Goal: Transaction & Acquisition: Register for event/course

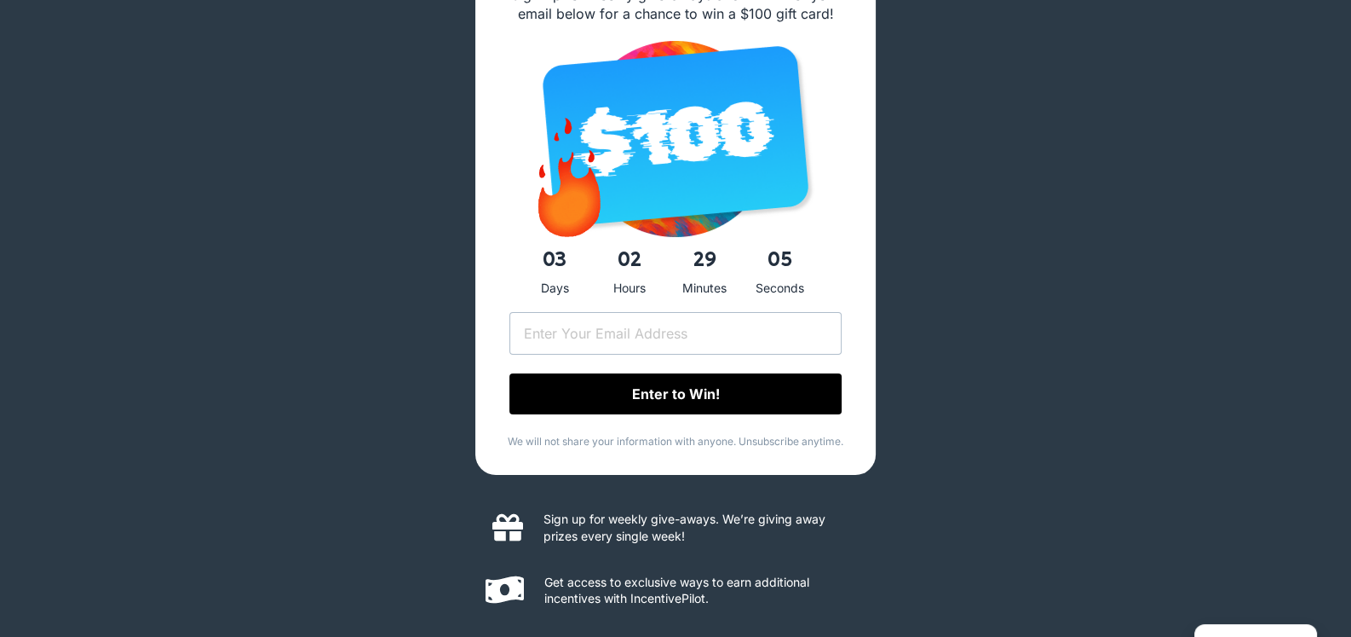
scroll to position [170, 0]
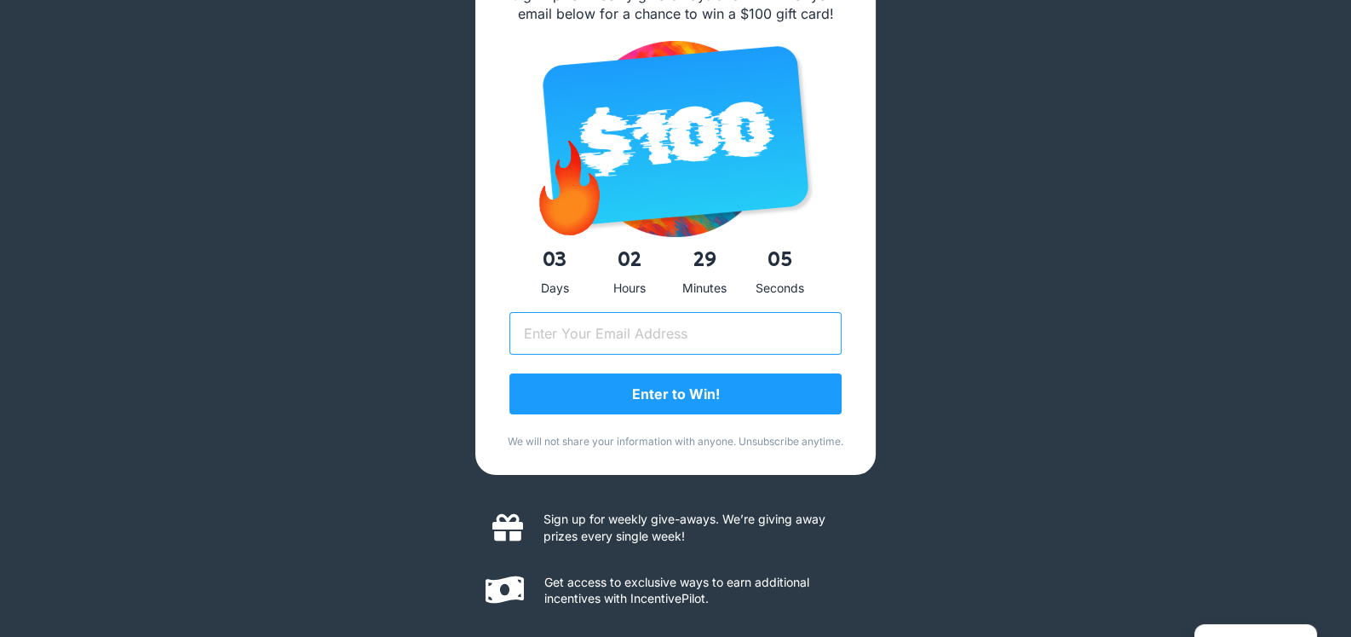
click at [592, 336] on input "Email (Required)" at bounding box center [676, 333] width 332 height 43
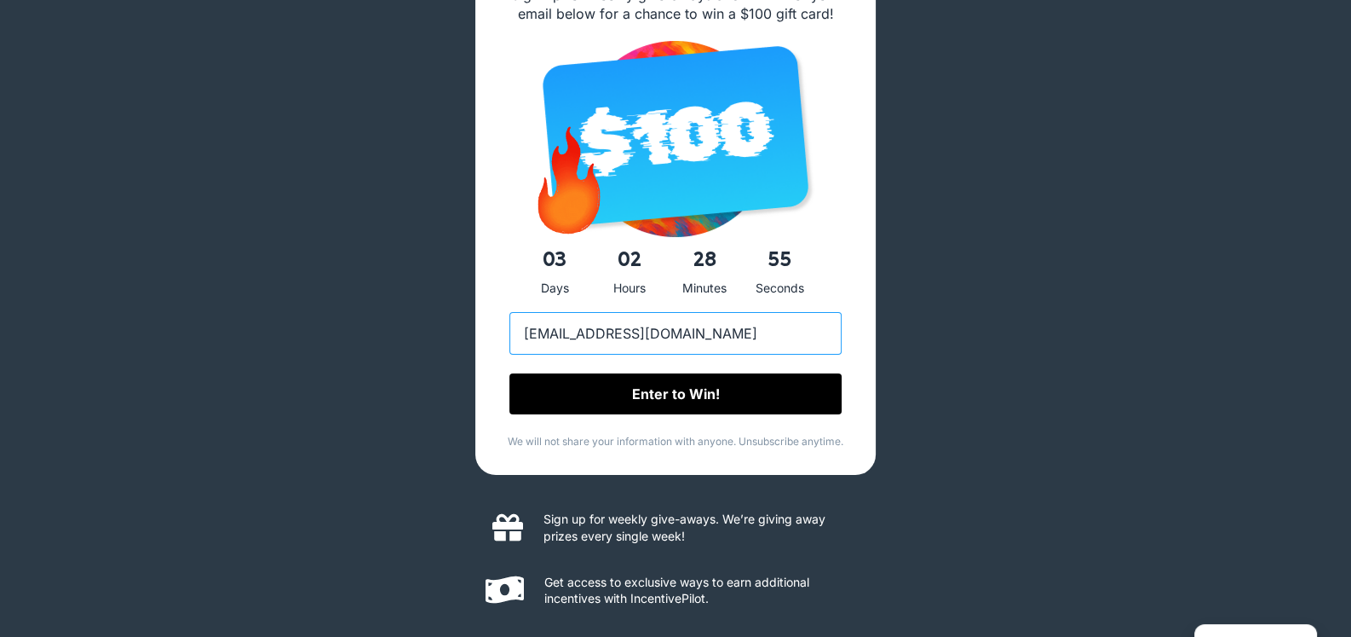
type input "davidjackson@unifyr.com"
click at [651, 395] on input "Enter to Win!" at bounding box center [676, 394] width 332 height 41
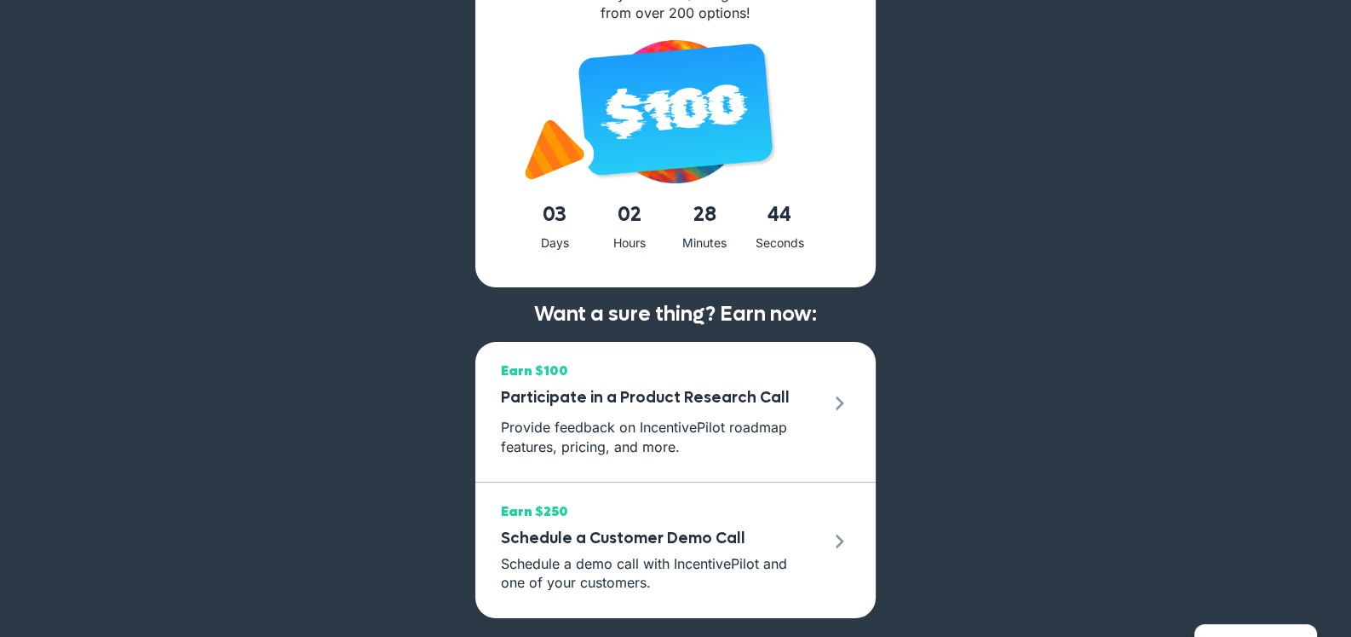
scroll to position [117, 0]
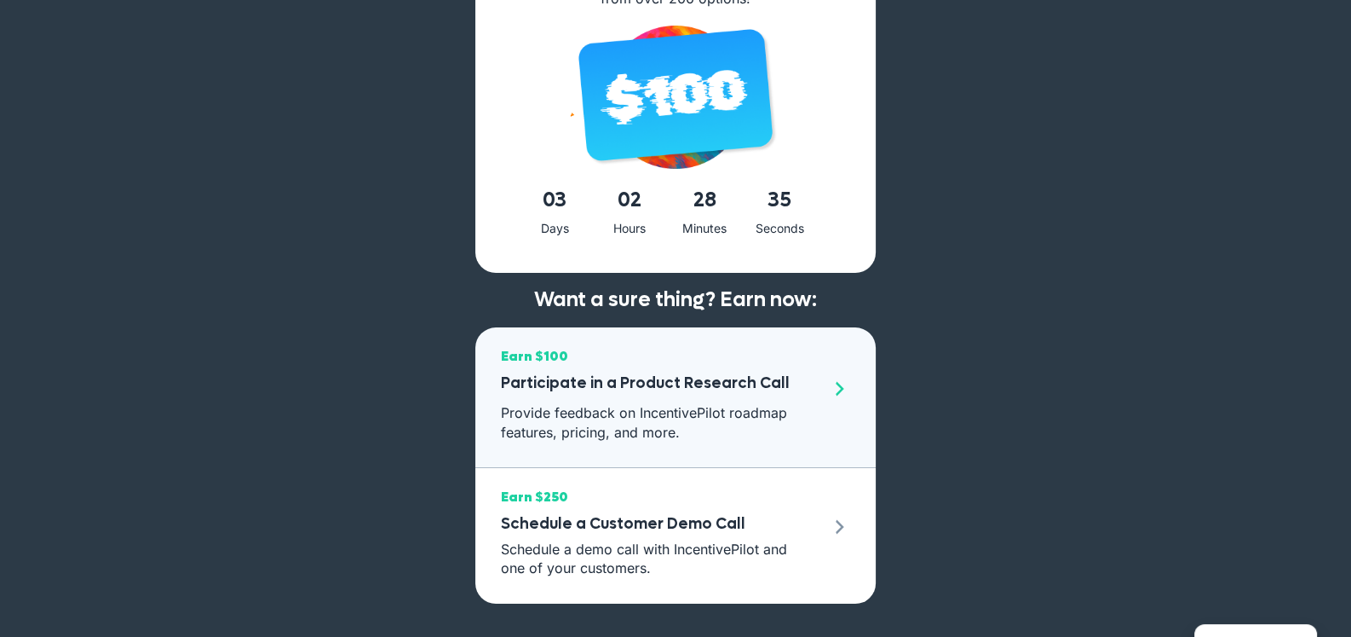
click at [781, 389] on h3 "Participate in a Product Research Call" at bounding box center [661, 383] width 320 height 31
